Goal: Task Accomplishment & Management: Manage account settings

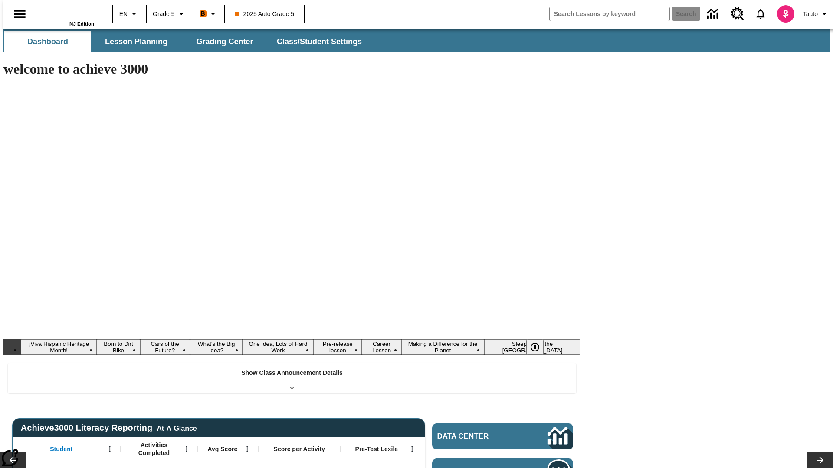
type input "-1"
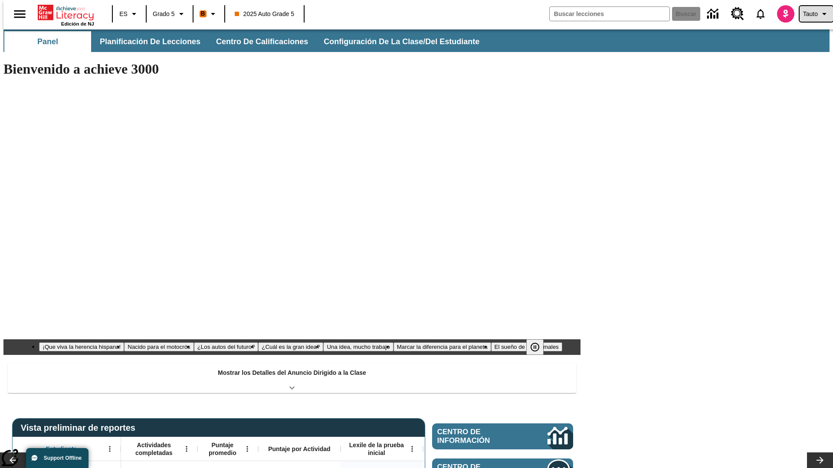
click at [812, 14] on span "Tauto" at bounding box center [810, 14] width 15 height 9
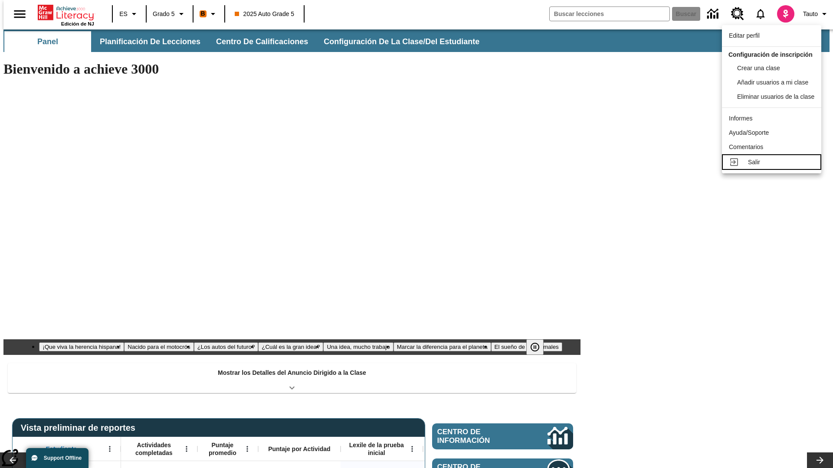
click at [774, 167] on div "Salir" at bounding box center [781, 162] width 66 height 9
